Goal: Information Seeking & Learning: Learn about a topic

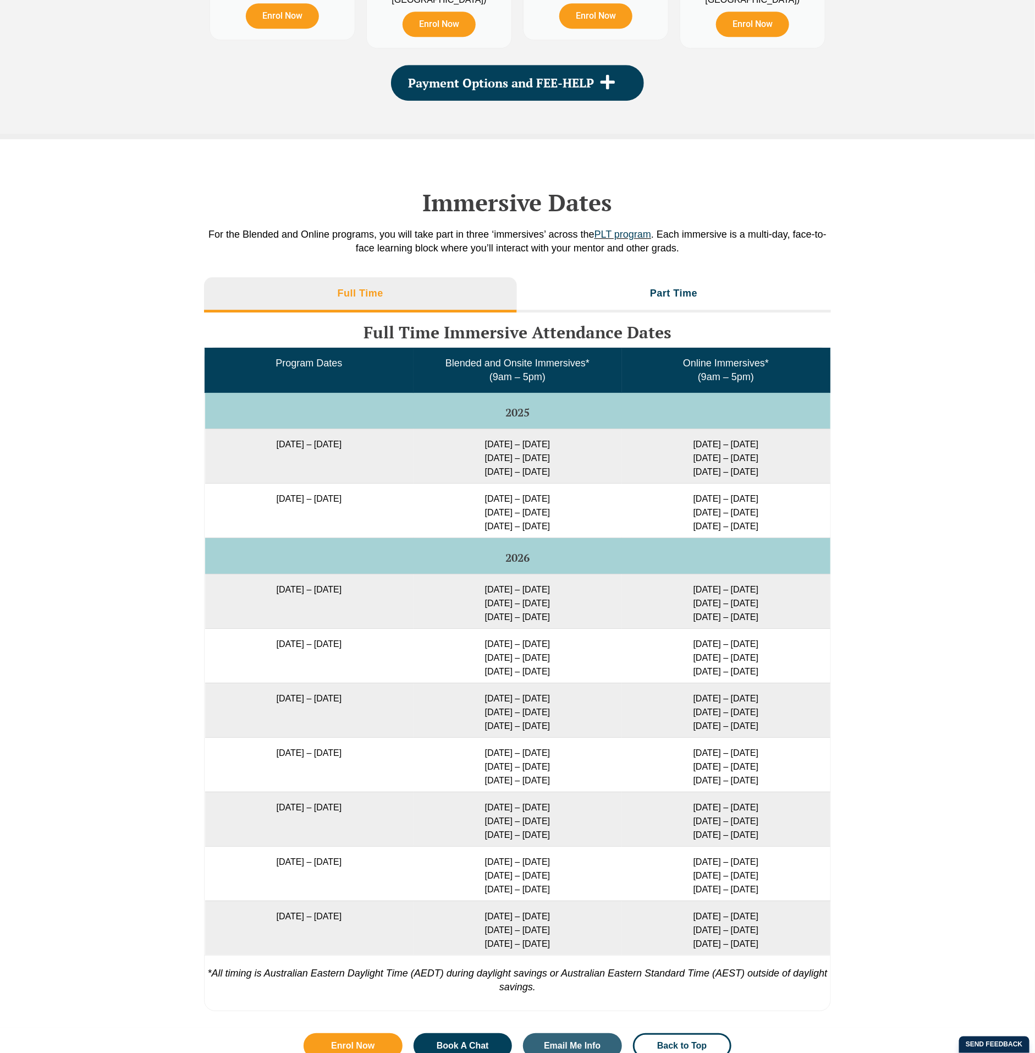
click at [251, 449] on td "[DATE] – [DATE]" at bounding box center [309, 456] width 209 height 54
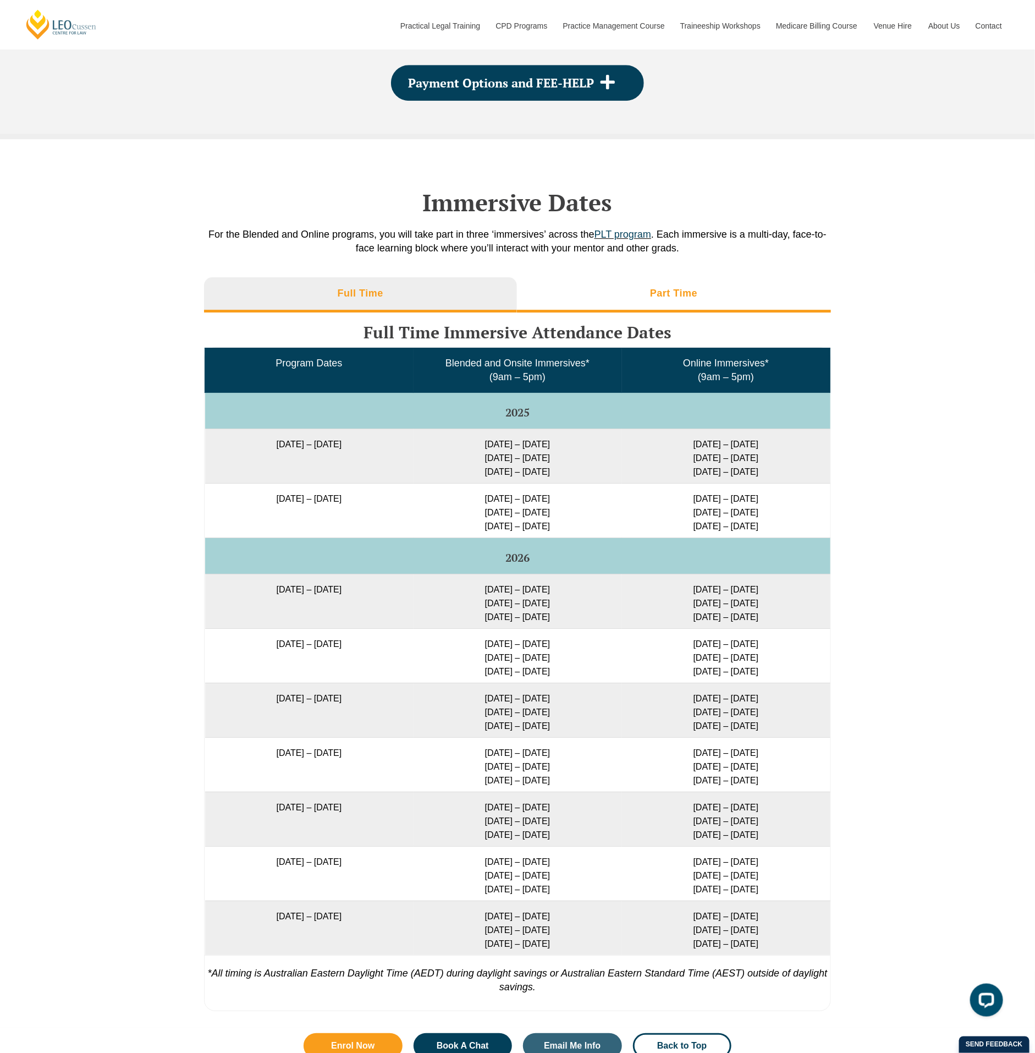
click at [629, 296] on li "Part Time" at bounding box center [674, 294] width 315 height 35
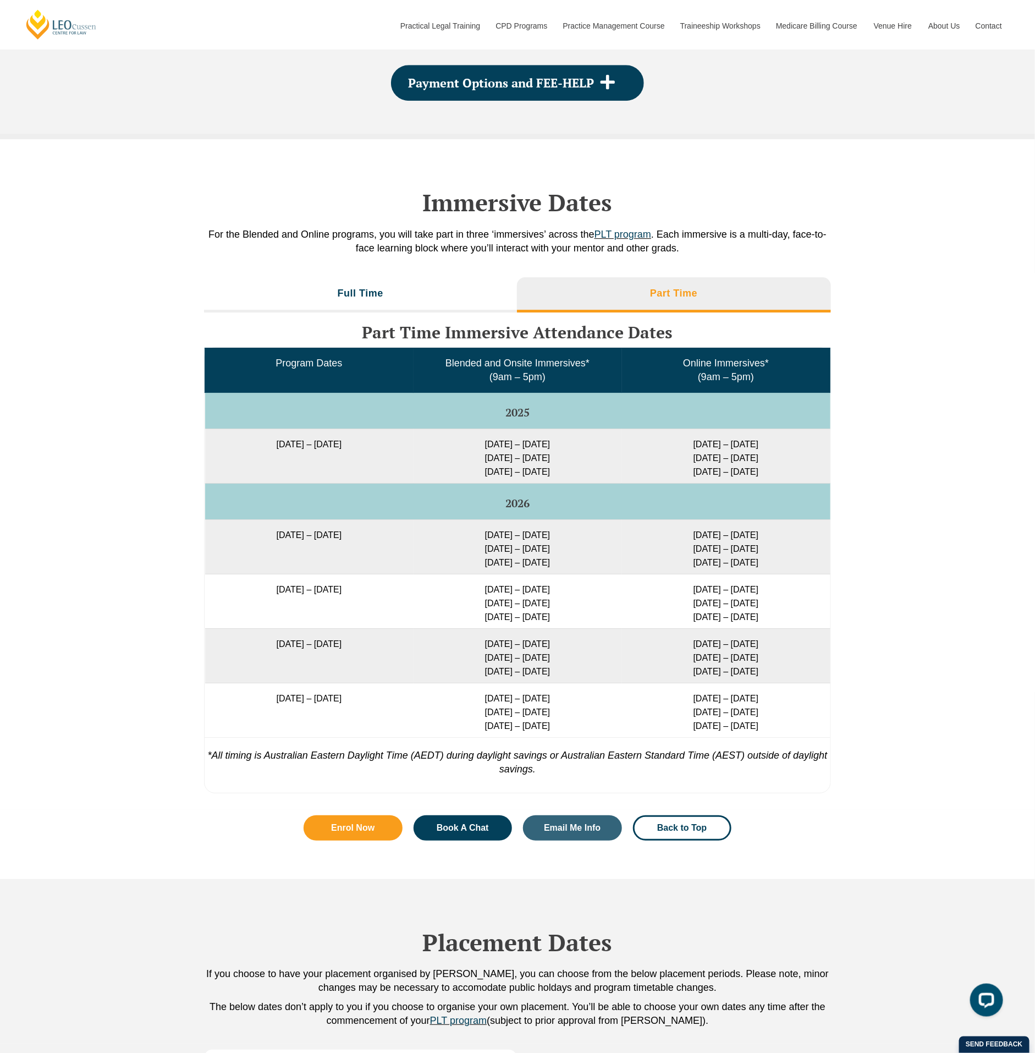
drag, startPoint x: 233, startPoint y: 452, endPoint x: 393, endPoint y: 454, distance: 159.6
click at [393, 454] on td "[DATE] – [DATE]" at bounding box center [309, 456] width 209 height 54
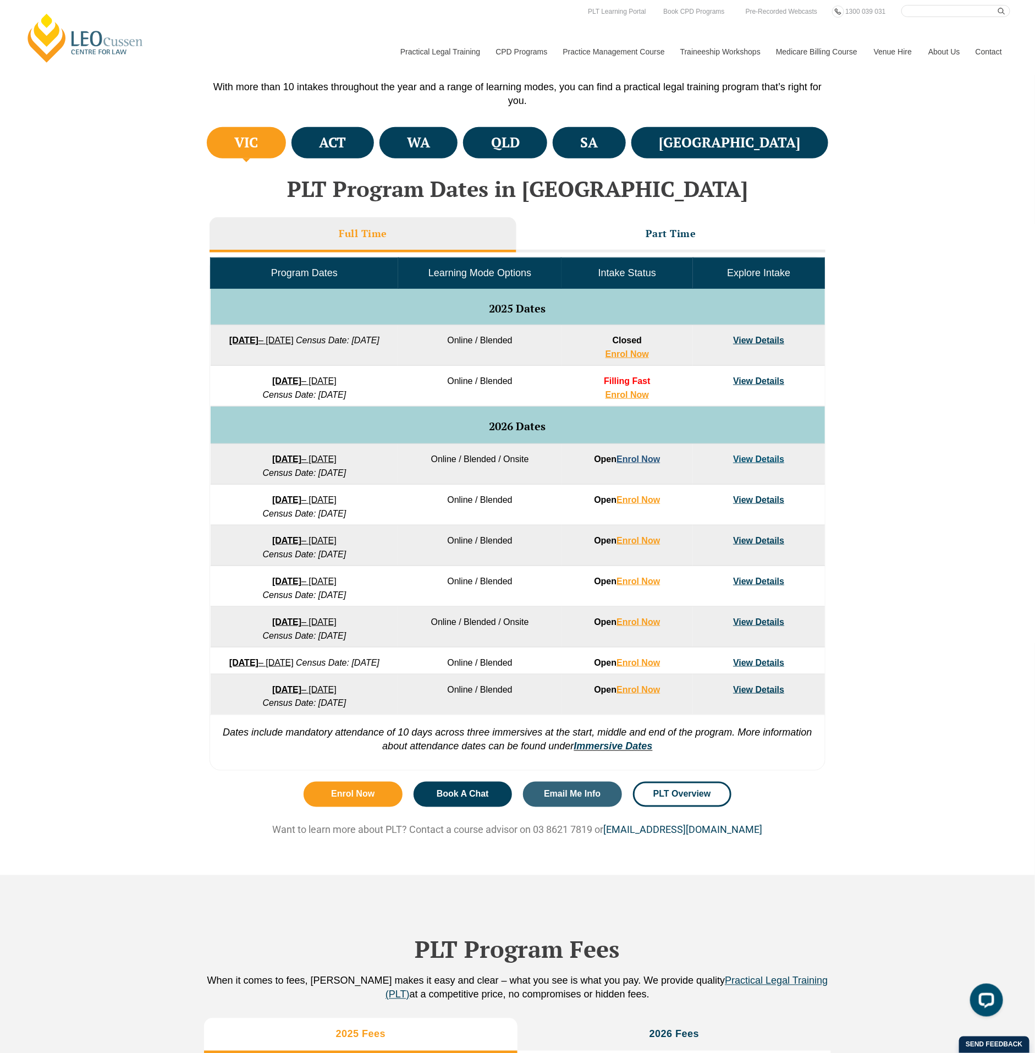
scroll to position [197, 0]
